Goal: Task Accomplishment & Management: Use online tool/utility

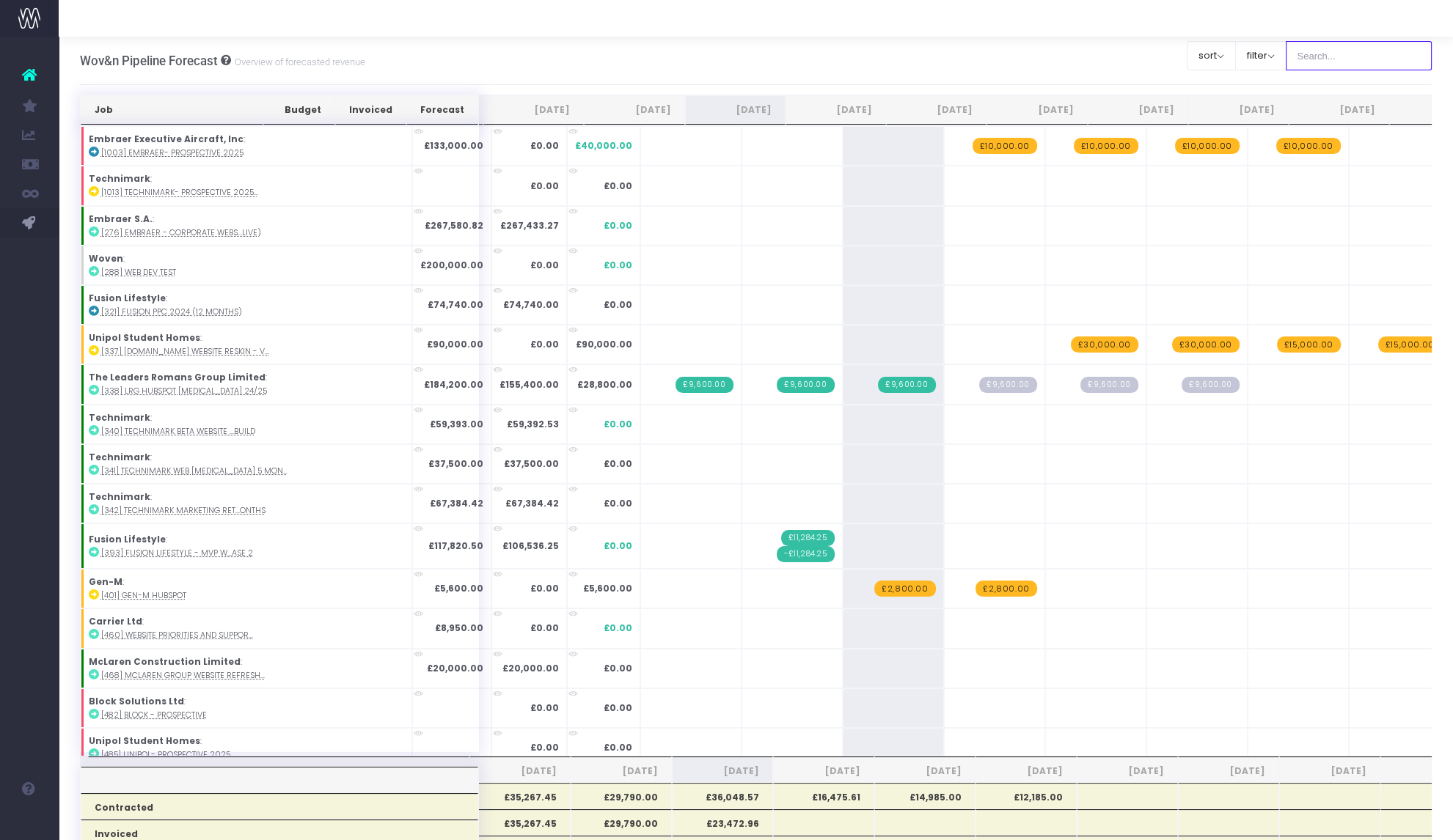
click at [1338, 54] on input "text" at bounding box center [1359, 56] width 146 height 30
type input "black"
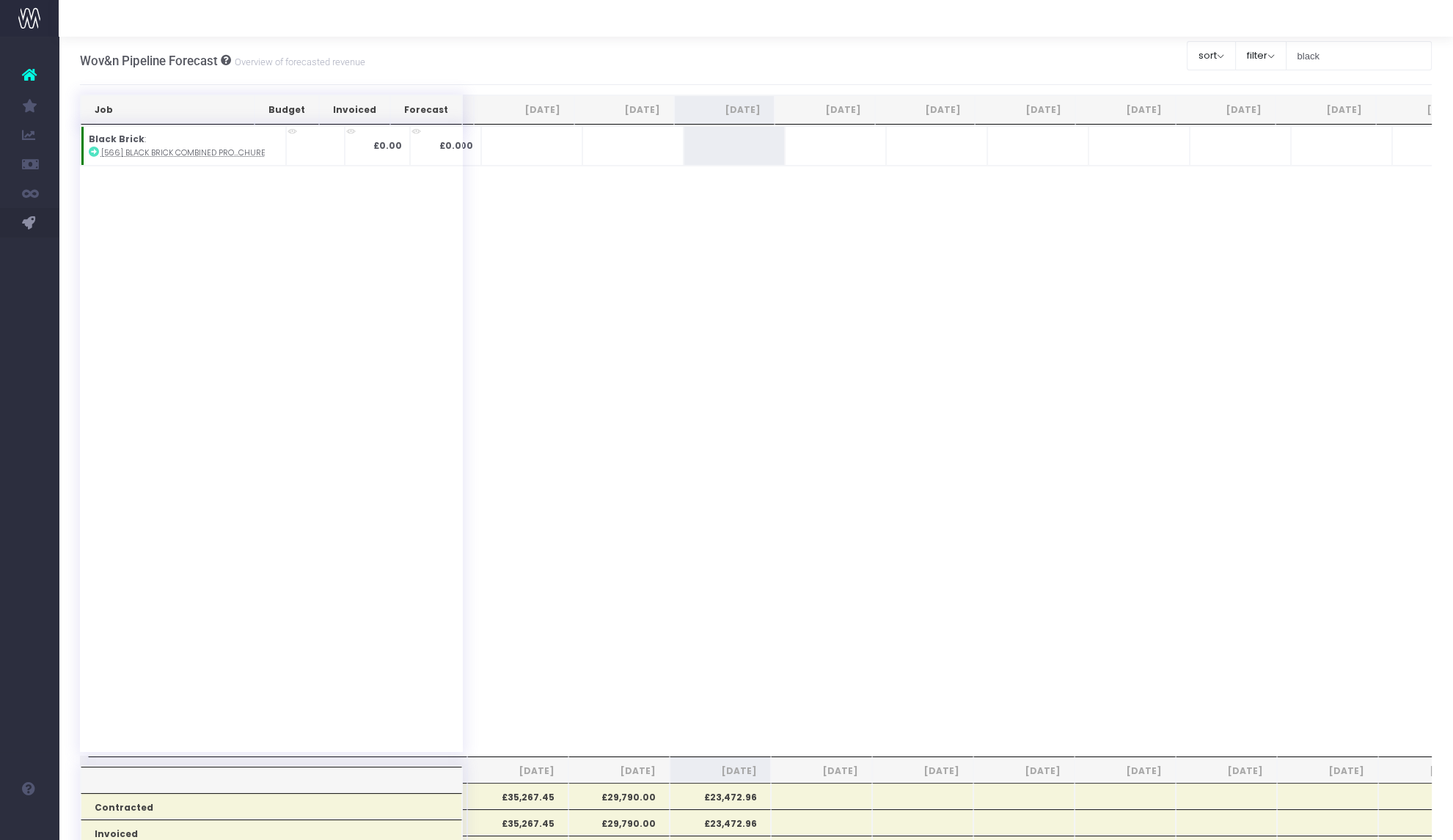
click at [718, 149] on td "+" at bounding box center [734, 145] width 101 height 40
click at [0, 0] on span "+" at bounding box center [0, 0] width 0 height 0
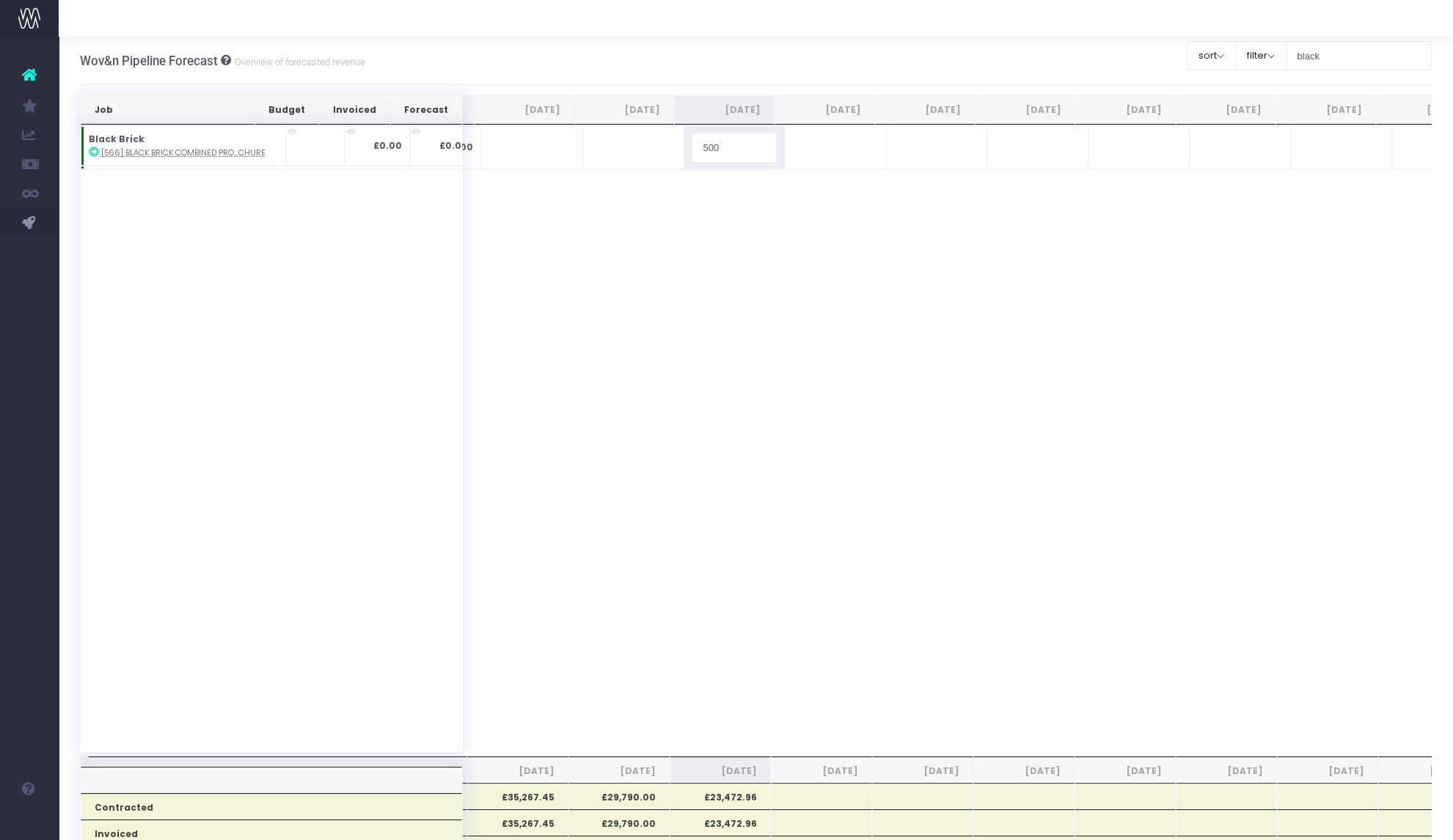
type input "5000"
click at [1313, 55] on input "black" at bounding box center [1359, 56] width 146 height 30
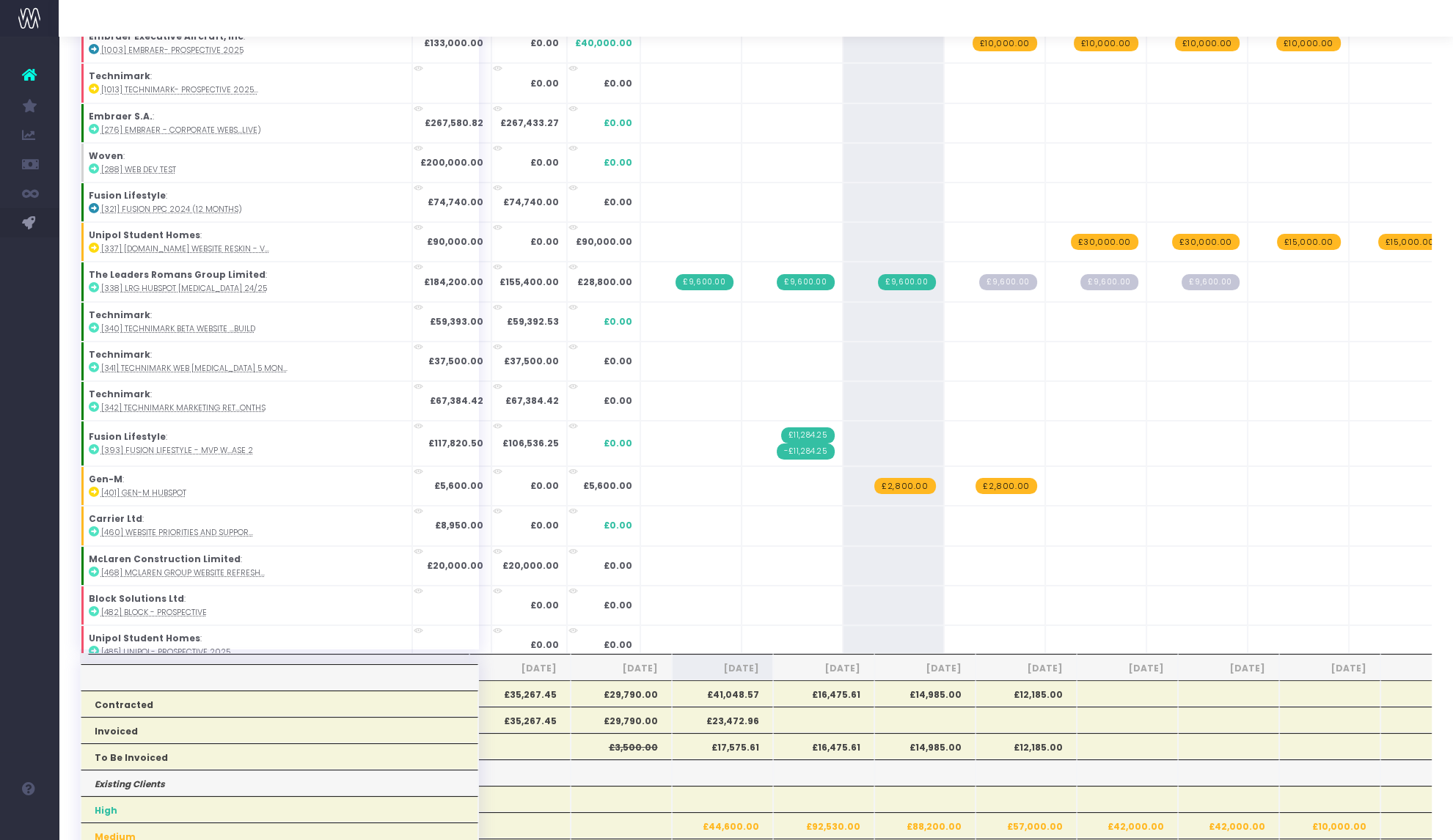
scroll to position [235, 0]
